Goal: Information Seeking & Learning: Learn about a topic

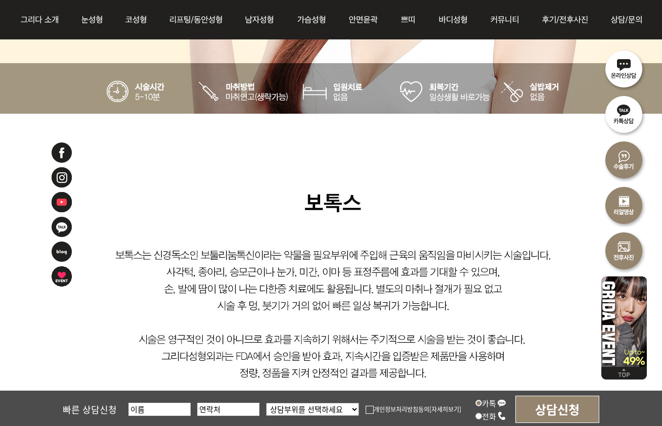
scroll to position [556, 0]
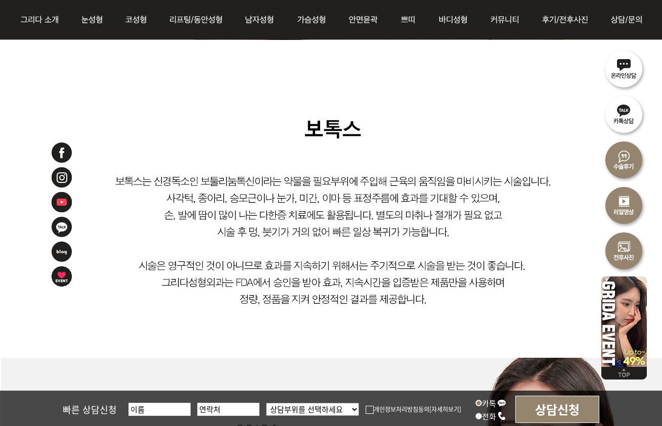
click at [364, 175] on img at bounding box center [332, 199] width 664 height 318
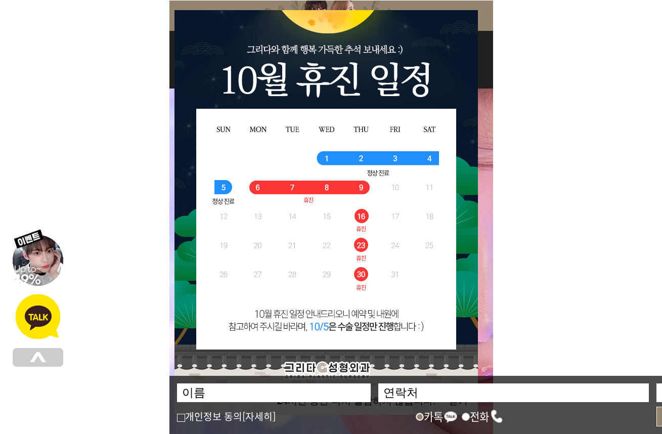
scroll to position [101, 0]
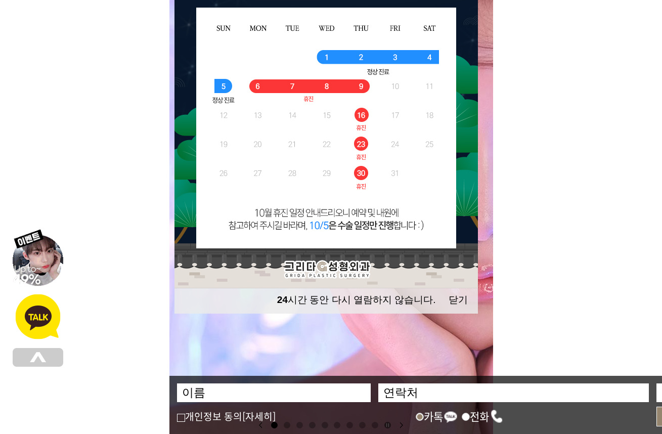
click at [457, 299] on button "닫기" at bounding box center [458, 299] width 19 height 13
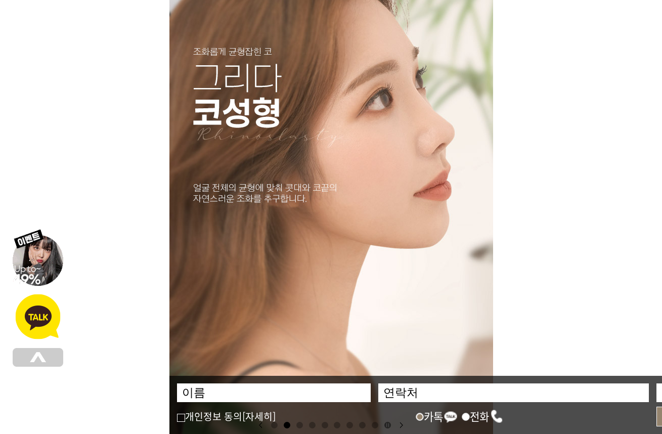
scroll to position [303, 0]
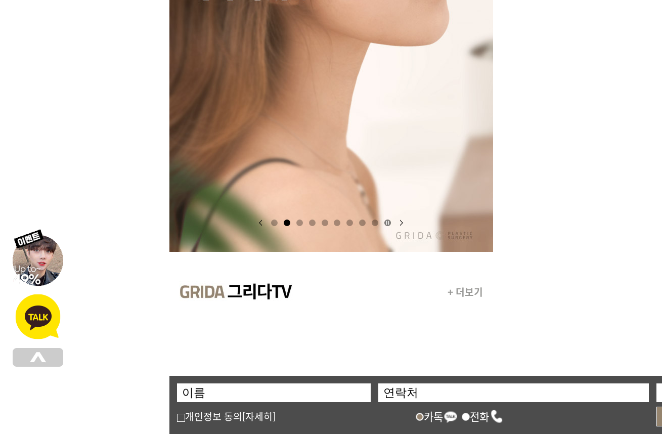
click at [276, 221] on link at bounding box center [274, 222] width 7 height 7
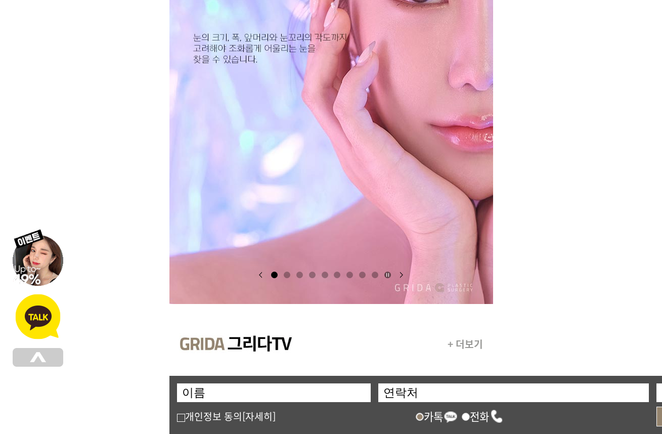
scroll to position [202, 0]
